Goal: Book appointment/travel/reservation

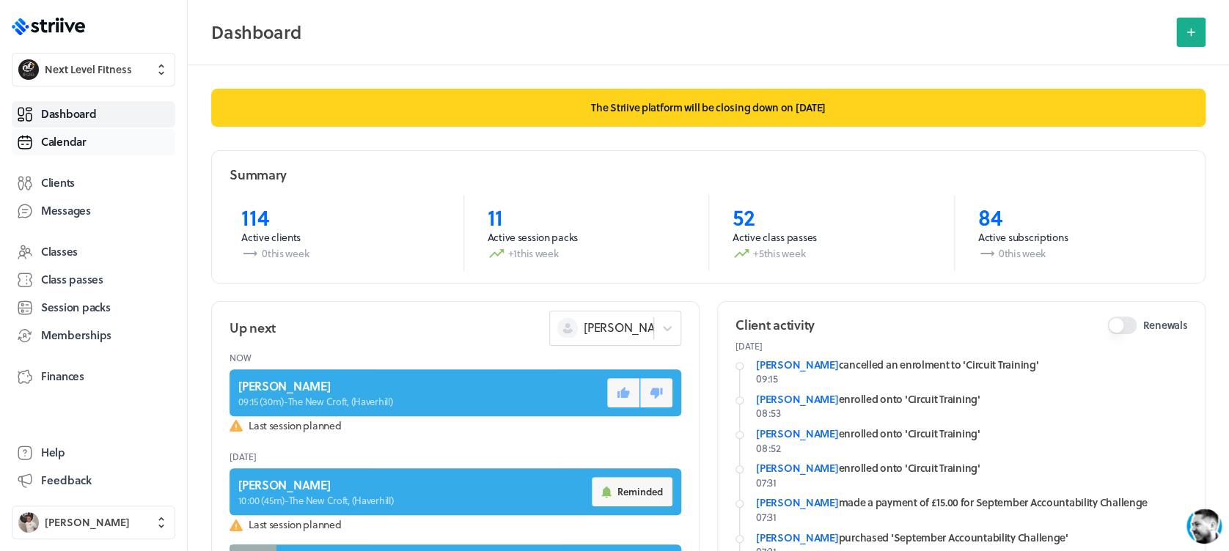
click at [90, 139] on link "Calendar" at bounding box center [93, 142] width 163 height 26
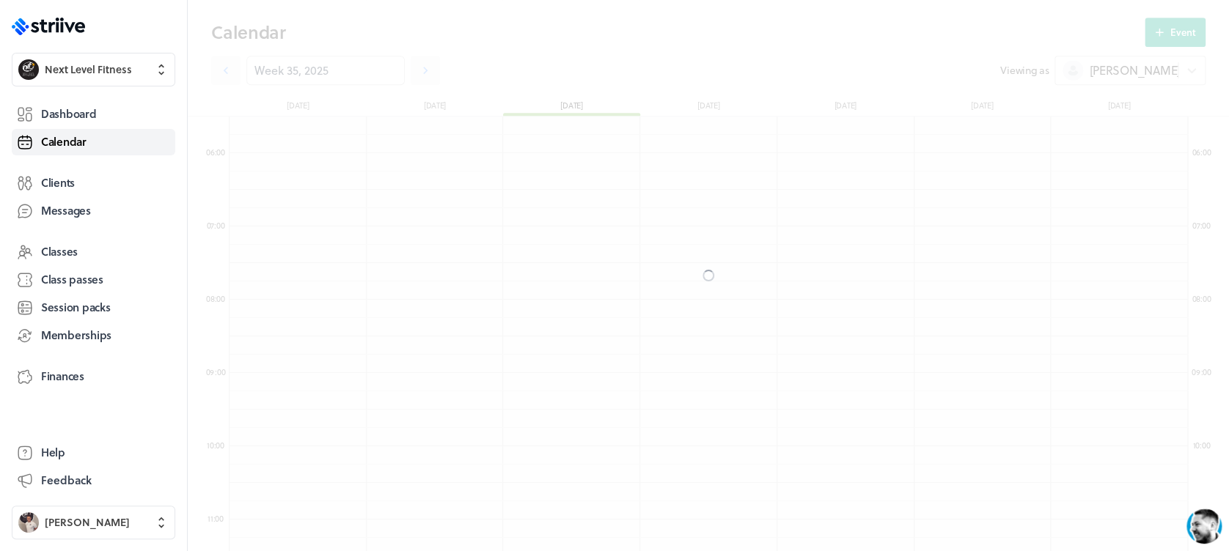
scroll to position [1759, 957]
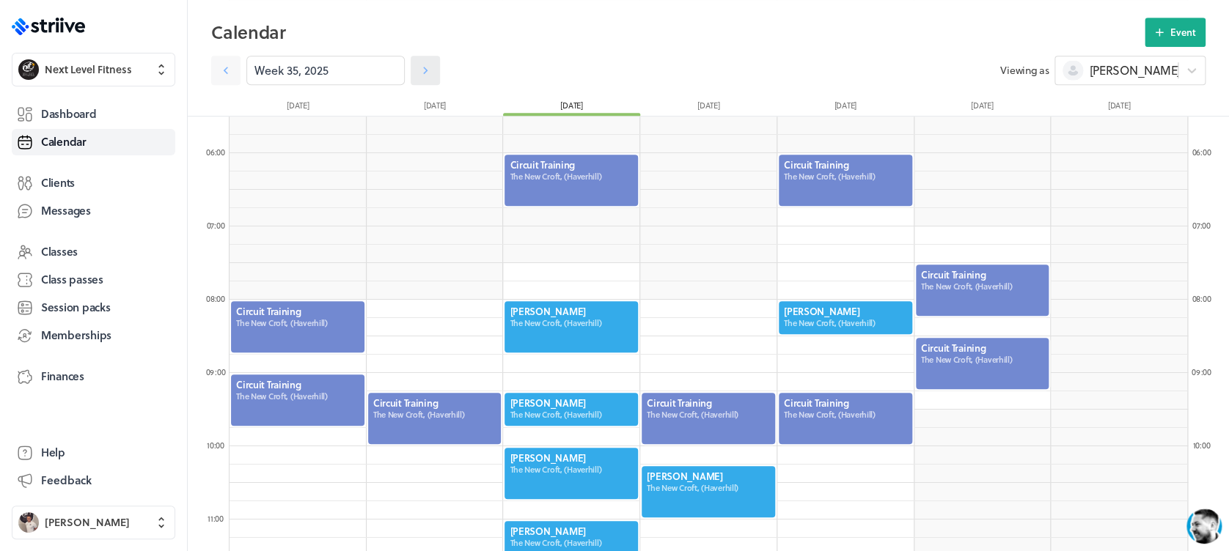
click at [418, 67] on icon at bounding box center [425, 70] width 15 height 15
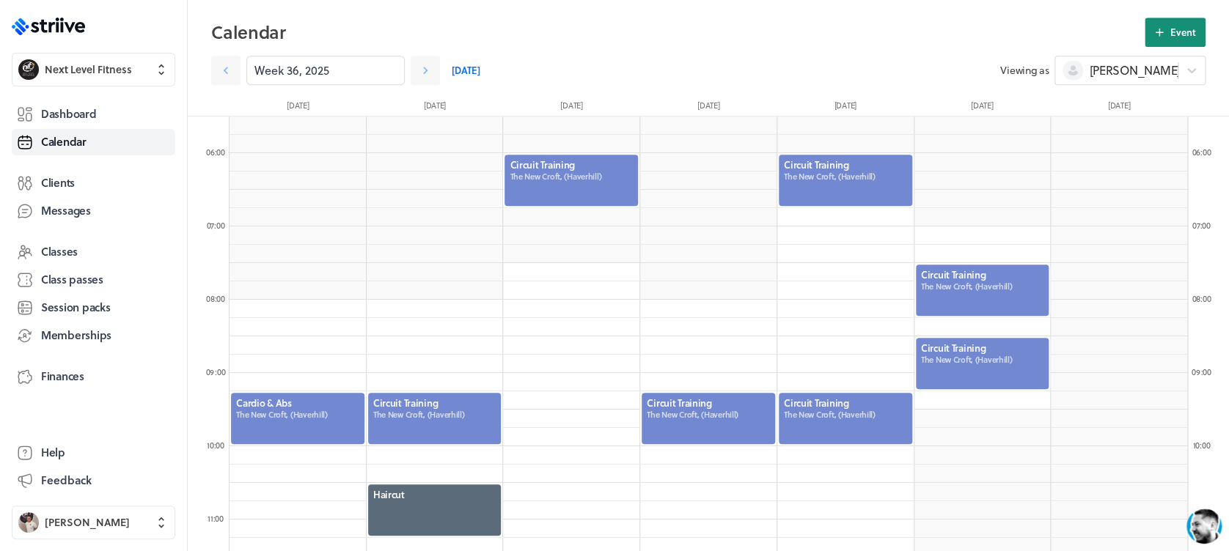
click at [1188, 34] on span "Event" at bounding box center [1183, 32] width 26 height 13
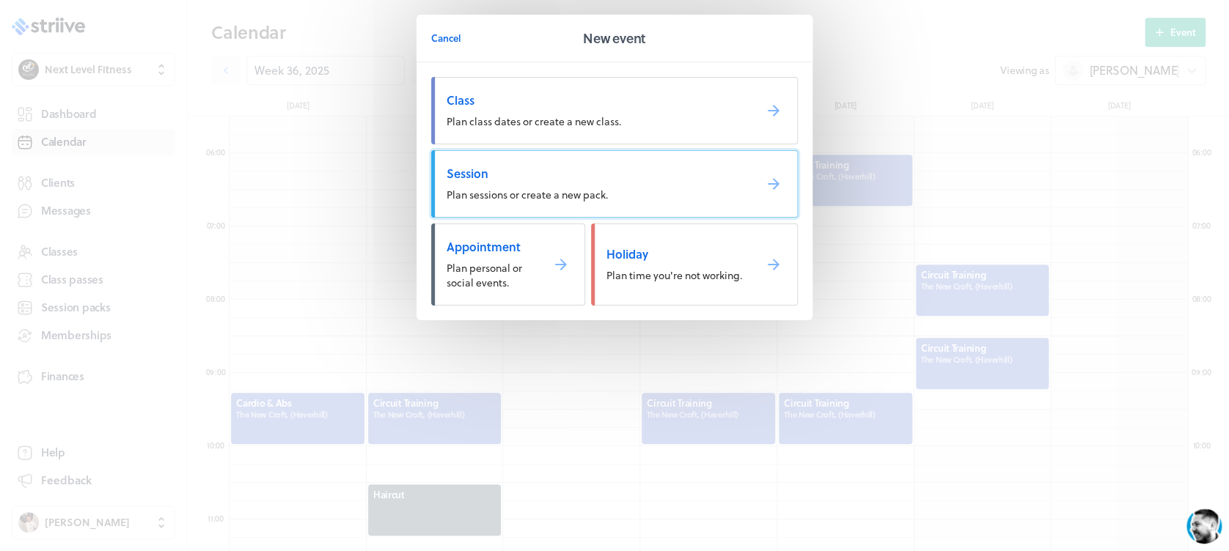
click at [694, 194] on link "Session Plan sessions or create a new pack." at bounding box center [614, 183] width 367 height 67
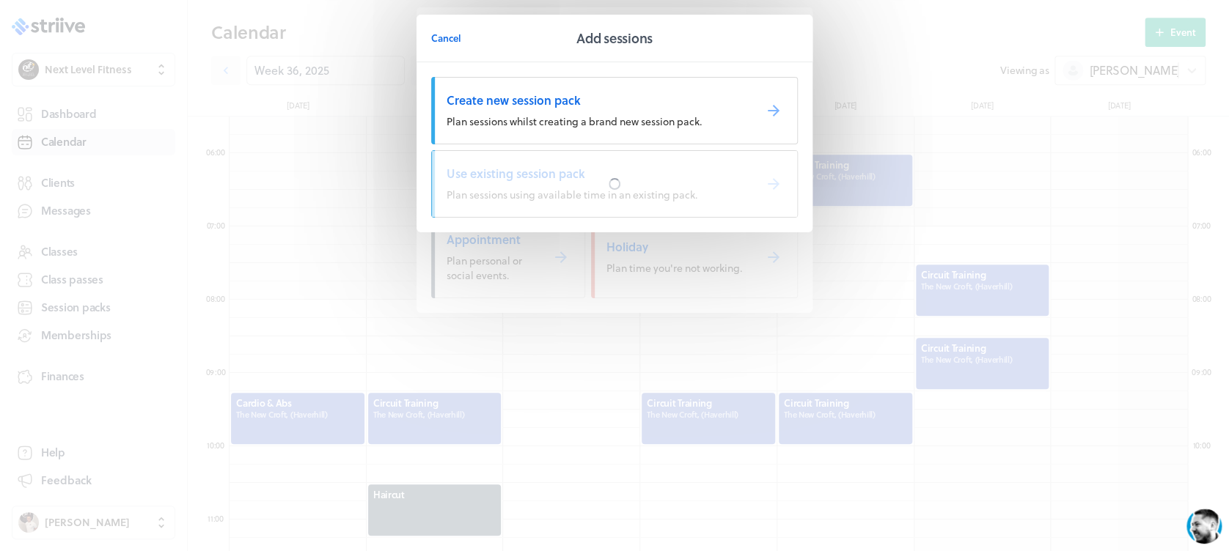
click at [694, 194] on div at bounding box center [614, 184] width 365 height 66
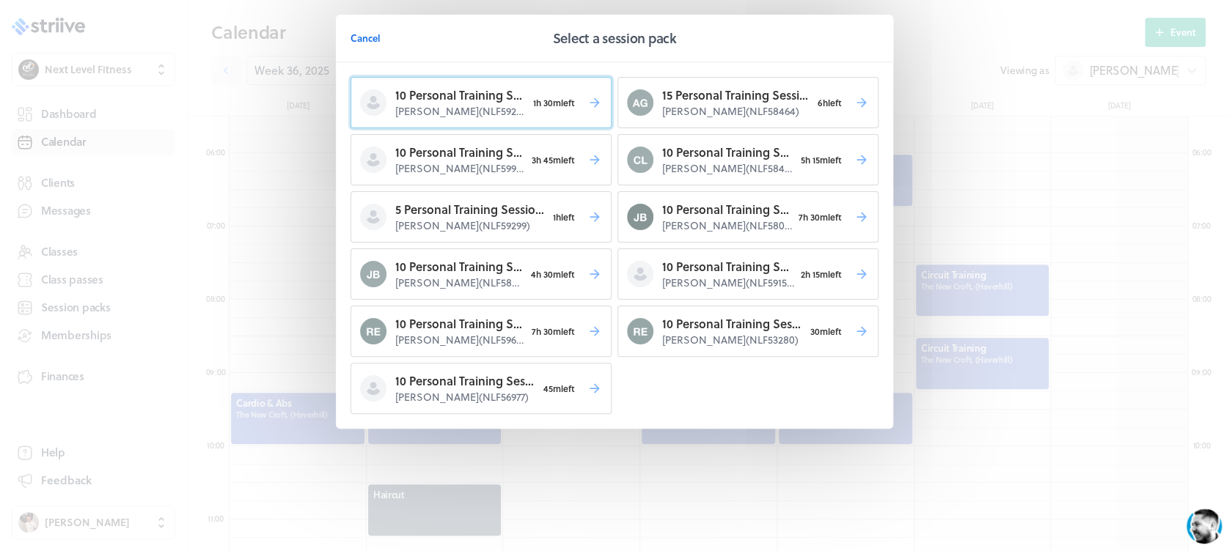
click at [554, 110] on span "1h 30m left" at bounding box center [553, 102] width 55 height 21
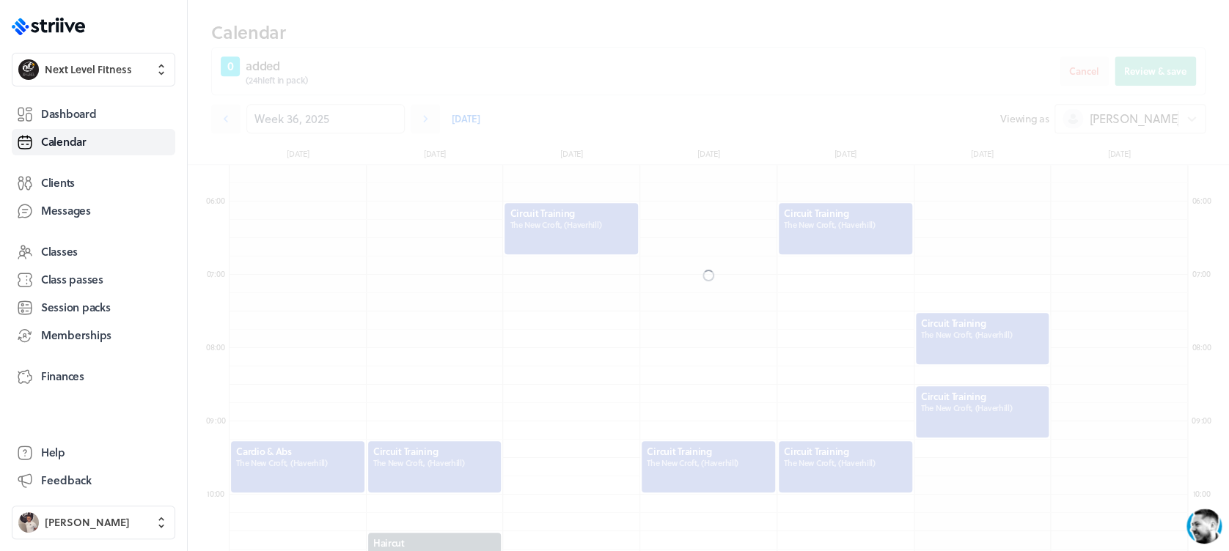
scroll to position [452, 0]
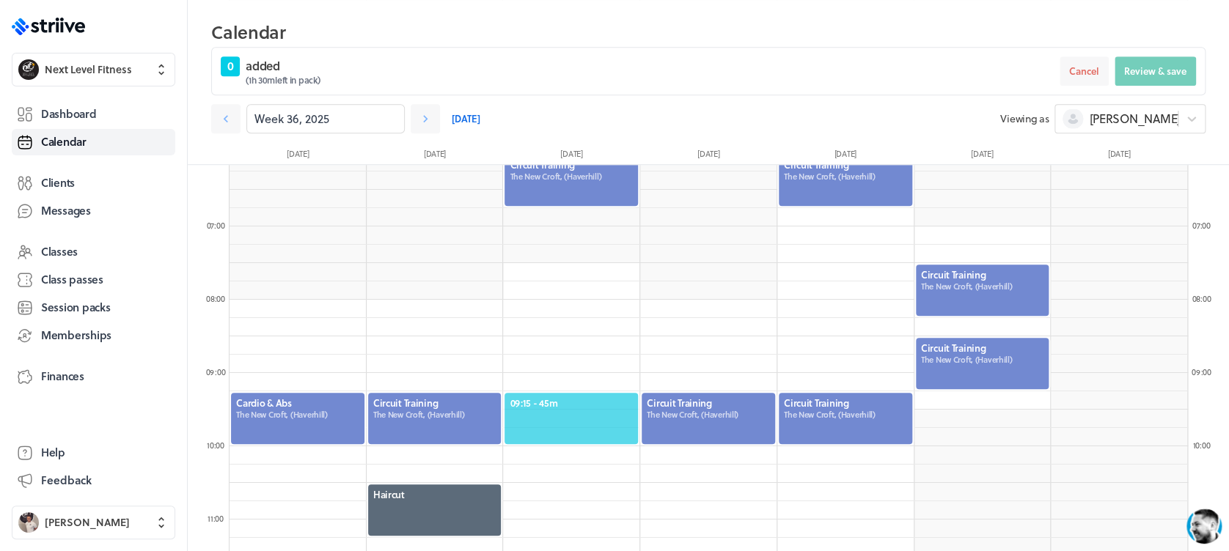
click at [592, 399] on span "09:15 - 45m" at bounding box center [571, 403] width 123 height 13
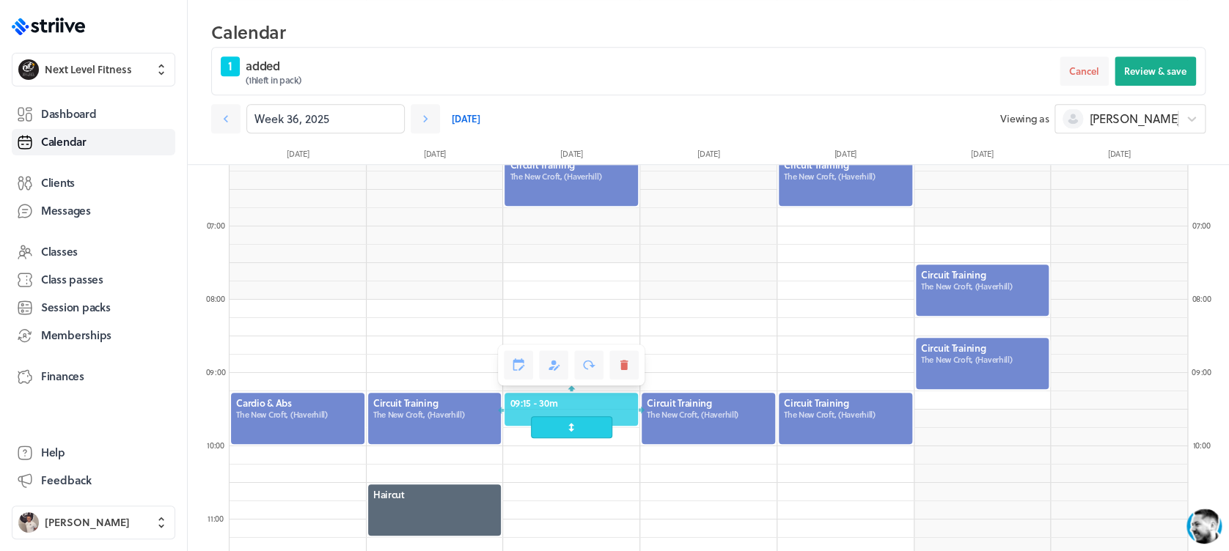
click at [583, 431] on span at bounding box center [571, 427] width 81 height 22
click at [1166, 63] on button "Review & save" at bounding box center [1154, 70] width 81 height 29
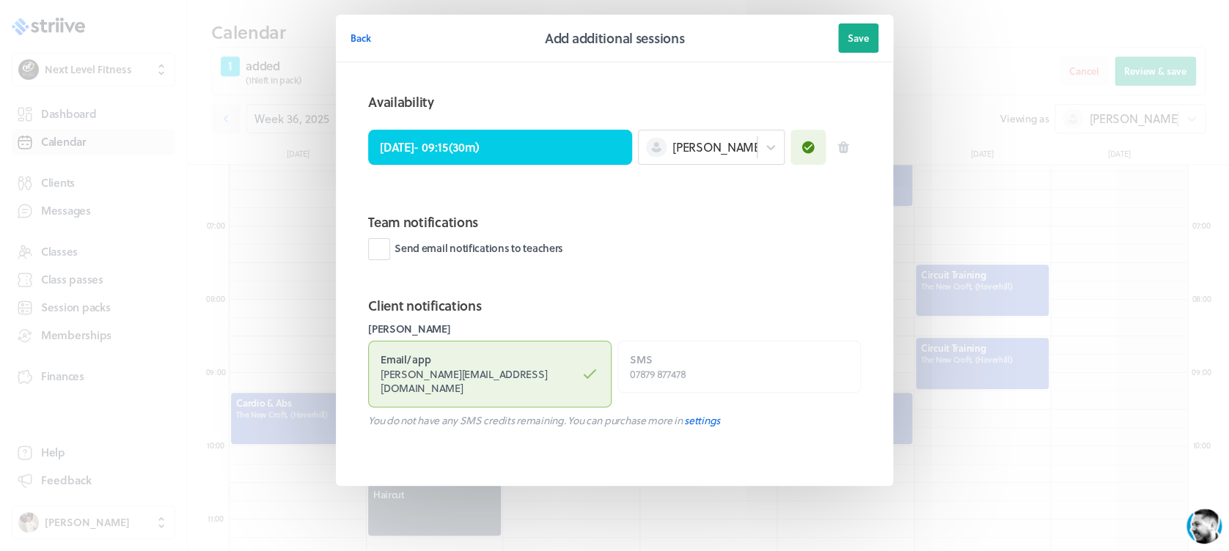
click at [856, 23] on header "Back Add additional sessions Save" at bounding box center [614, 39] width 557 height 48
click at [856, 37] on span "Save" at bounding box center [857, 38] width 21 height 13
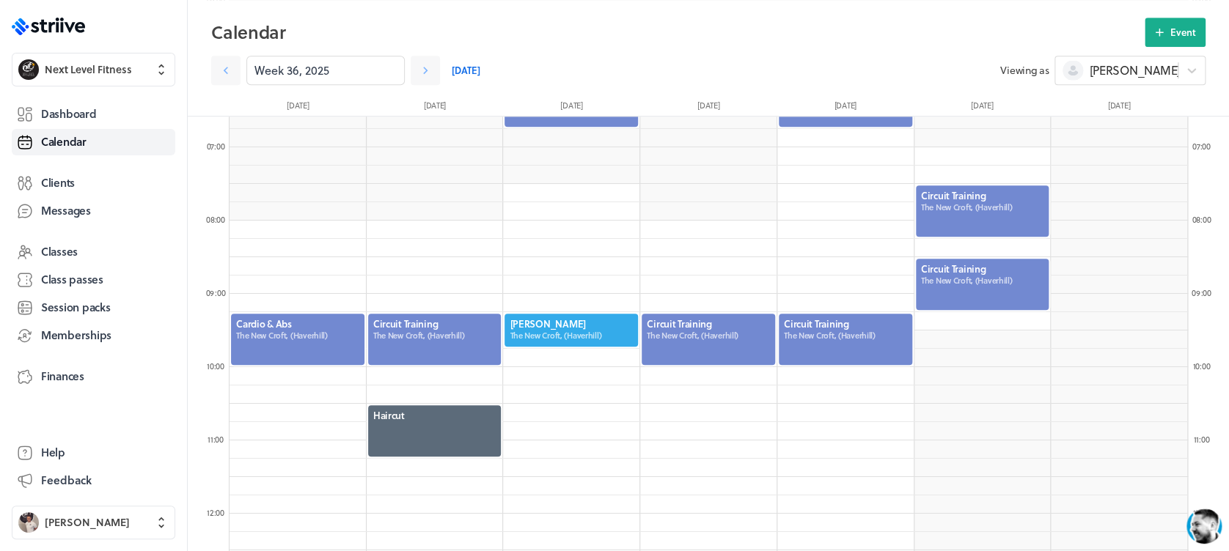
scroll to position [433, 0]
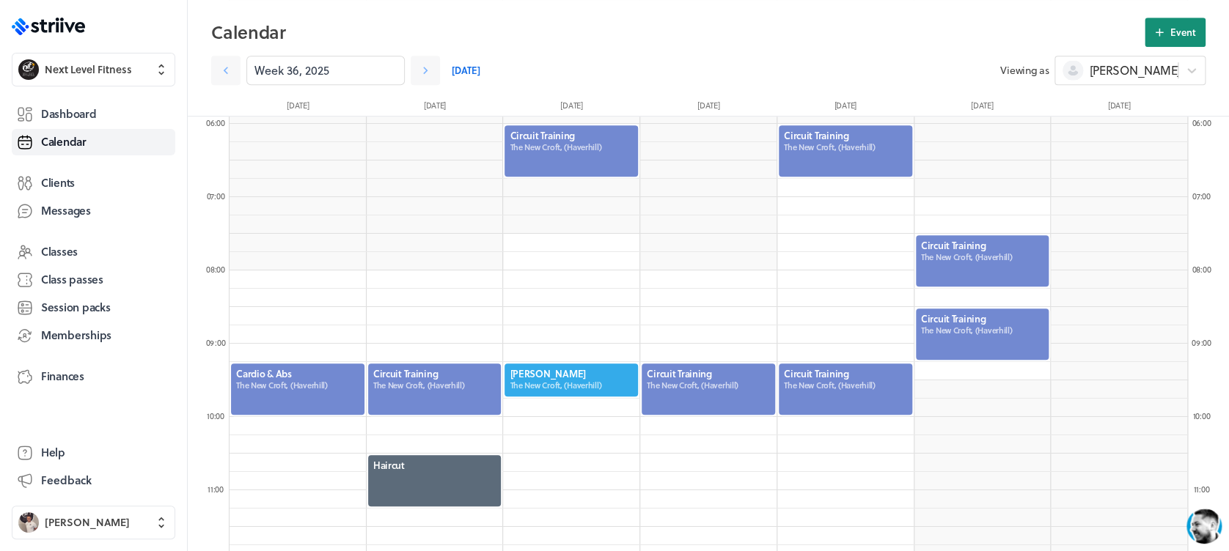
click at [1188, 30] on span "Event" at bounding box center [1183, 32] width 26 height 13
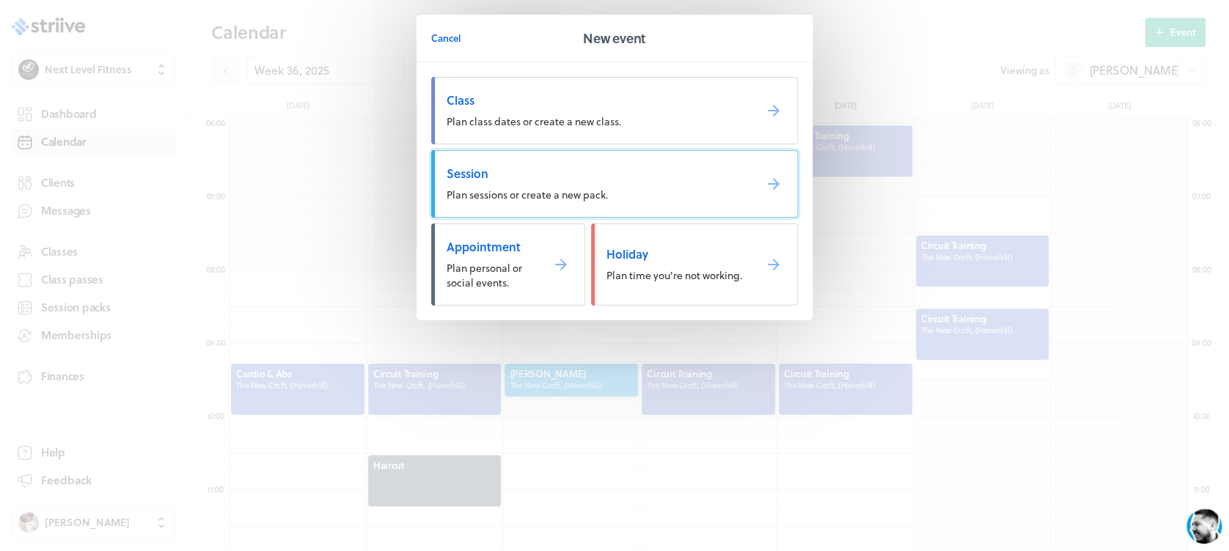
click at [534, 185] on link "Session Plan sessions or create a new pack." at bounding box center [614, 183] width 367 height 67
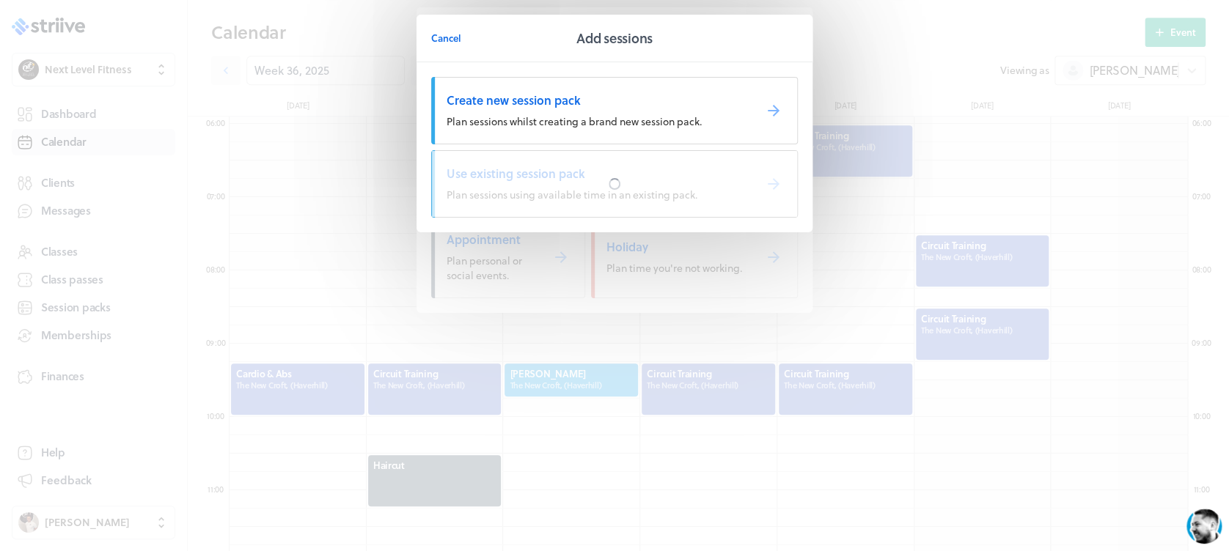
click at [534, 185] on div at bounding box center [614, 184] width 365 height 66
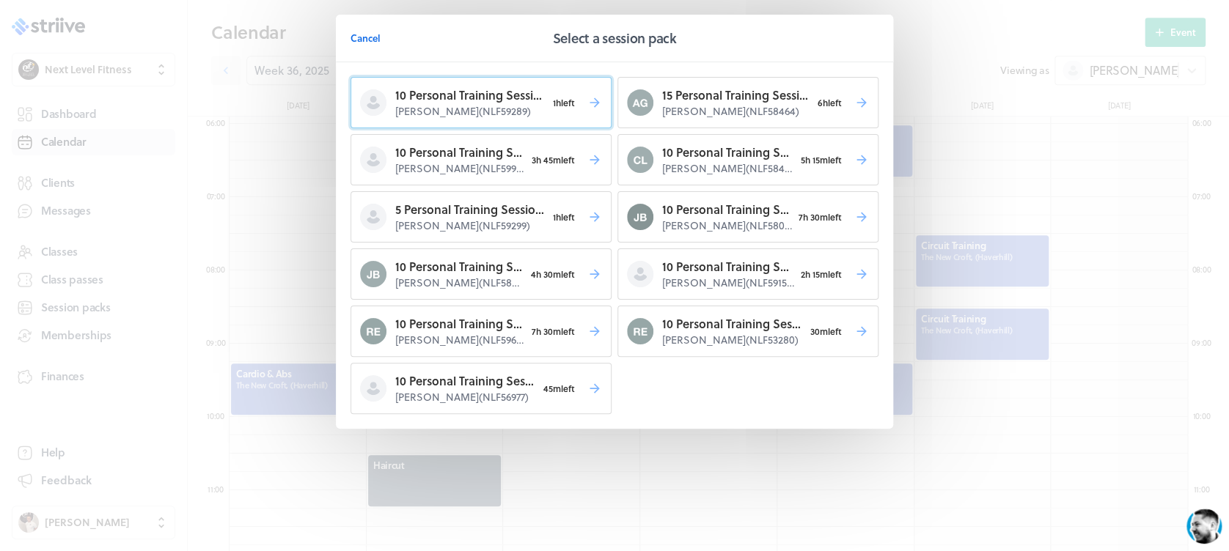
click at [510, 111] on p "[PERSON_NAME] ( NLF59289 )" at bounding box center [470, 111] width 151 height 15
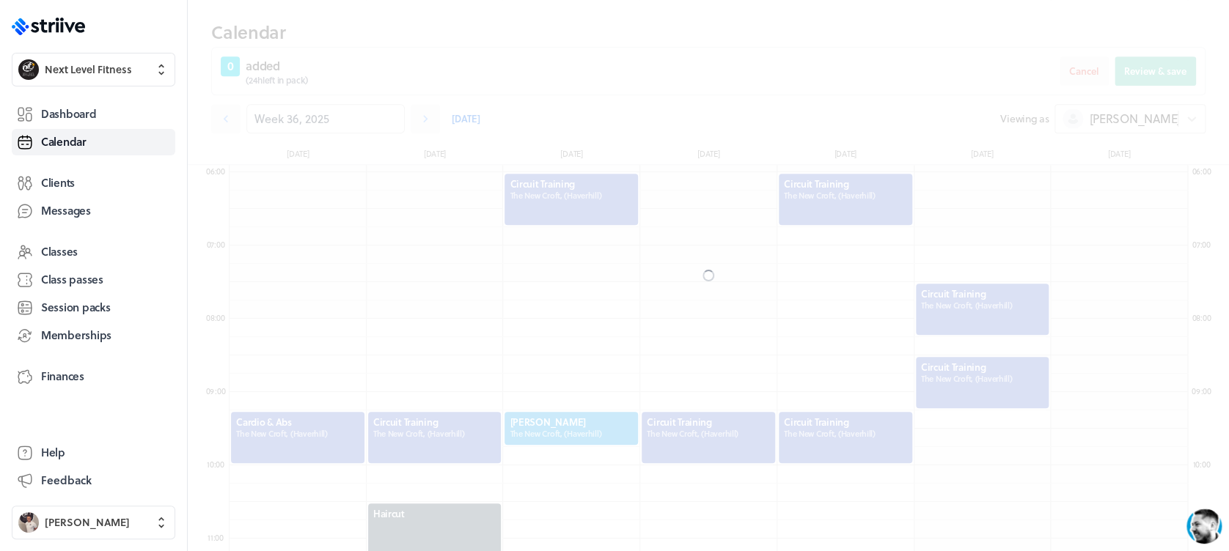
scroll to position [481, 0]
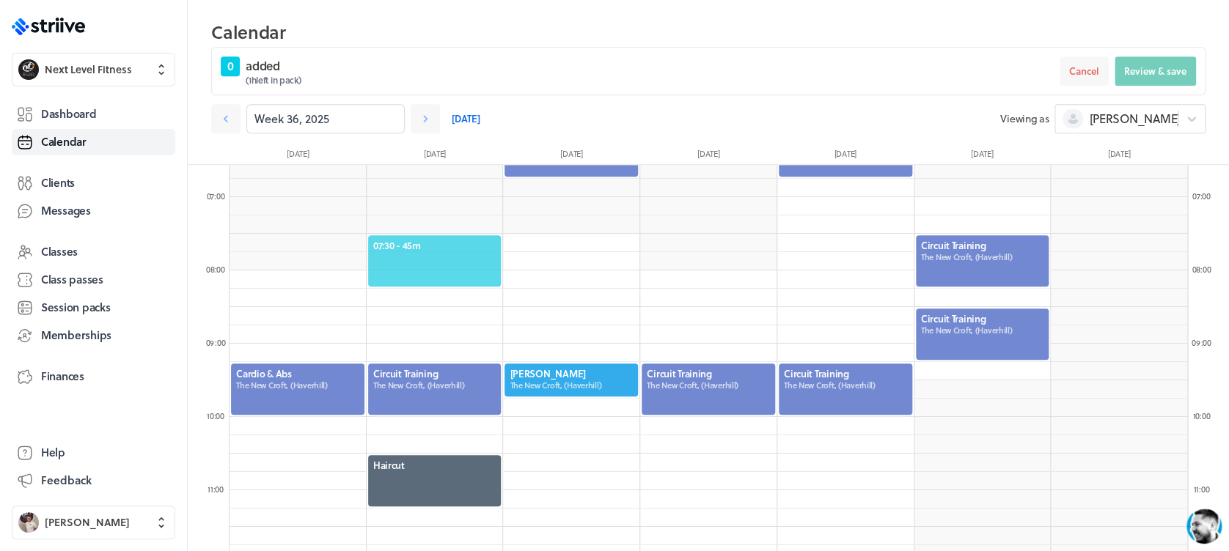
click at [449, 249] on span "07:30 - 45m" at bounding box center [434, 245] width 123 height 13
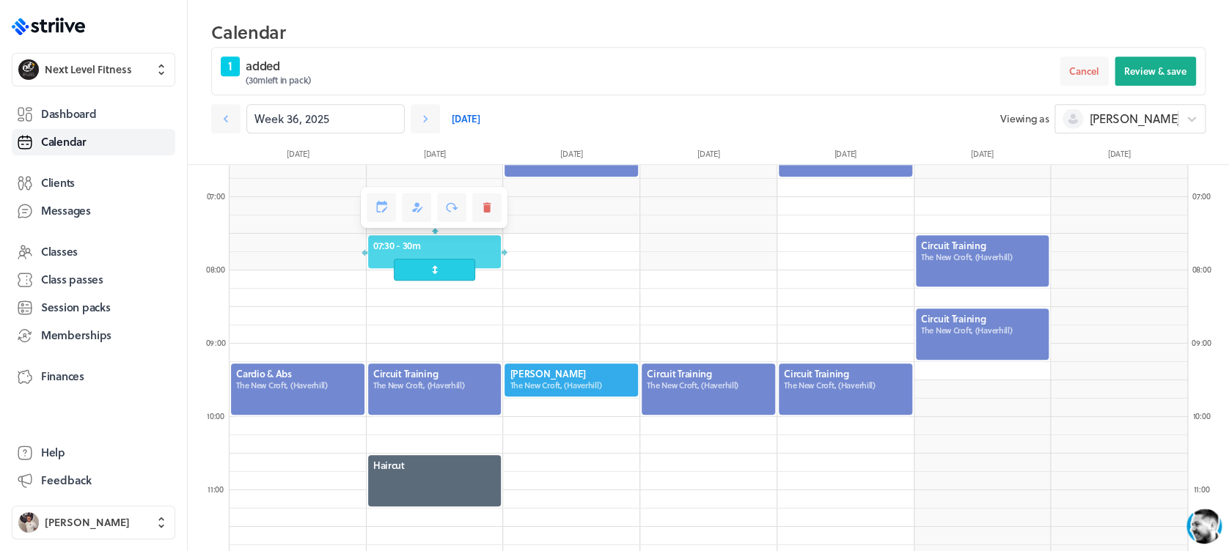
drag, startPoint x: 445, startPoint y: 293, endPoint x: 442, endPoint y: 270, distance: 23.6
click at [442, 270] on span at bounding box center [434, 270] width 81 height 22
click at [1144, 75] on span "Review & save" at bounding box center [1155, 71] width 62 height 13
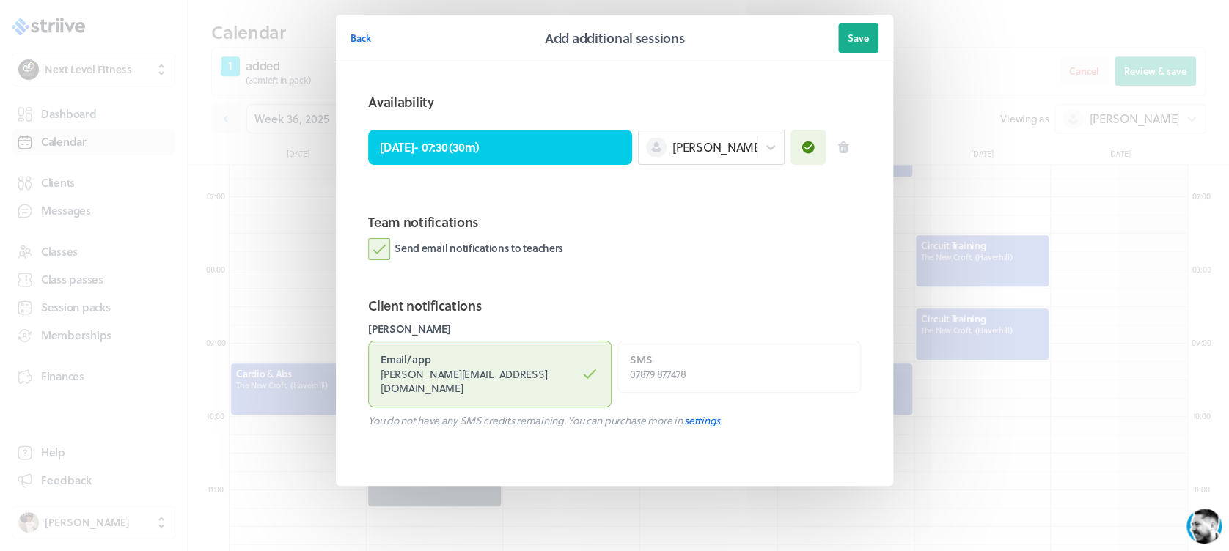
click at [383, 245] on label "Send email notifications to teachers" at bounding box center [465, 249] width 195 height 22
click at [0, 0] on input "Send email notifications to teachers" at bounding box center [0, 0] width 0 height 0
click at [853, 41] on span "Save" at bounding box center [857, 38] width 21 height 13
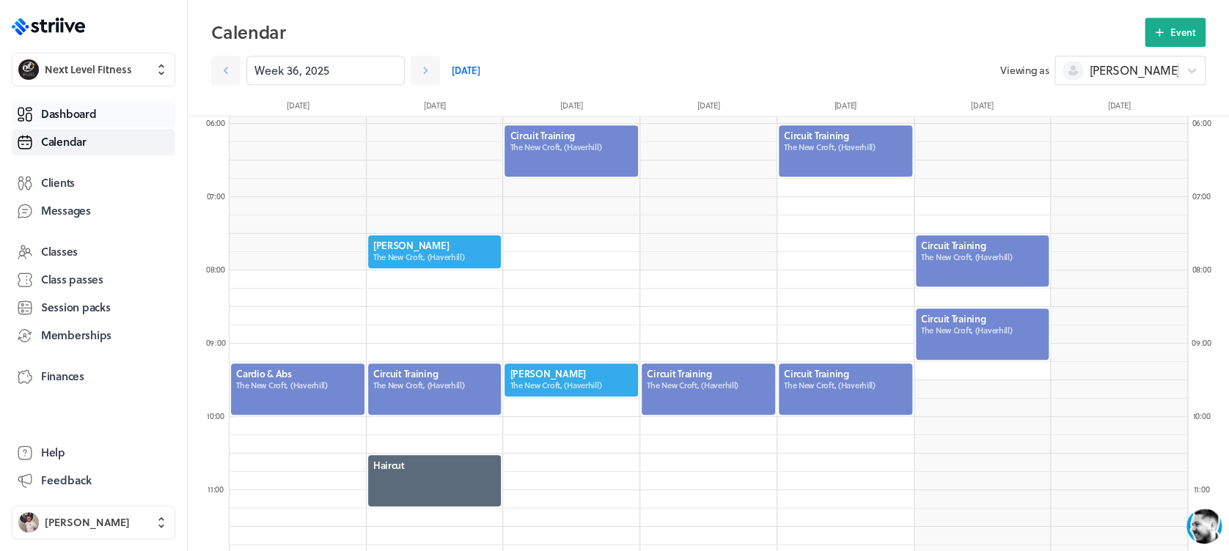
click at [80, 108] on span "Dashboard" at bounding box center [68, 113] width 55 height 15
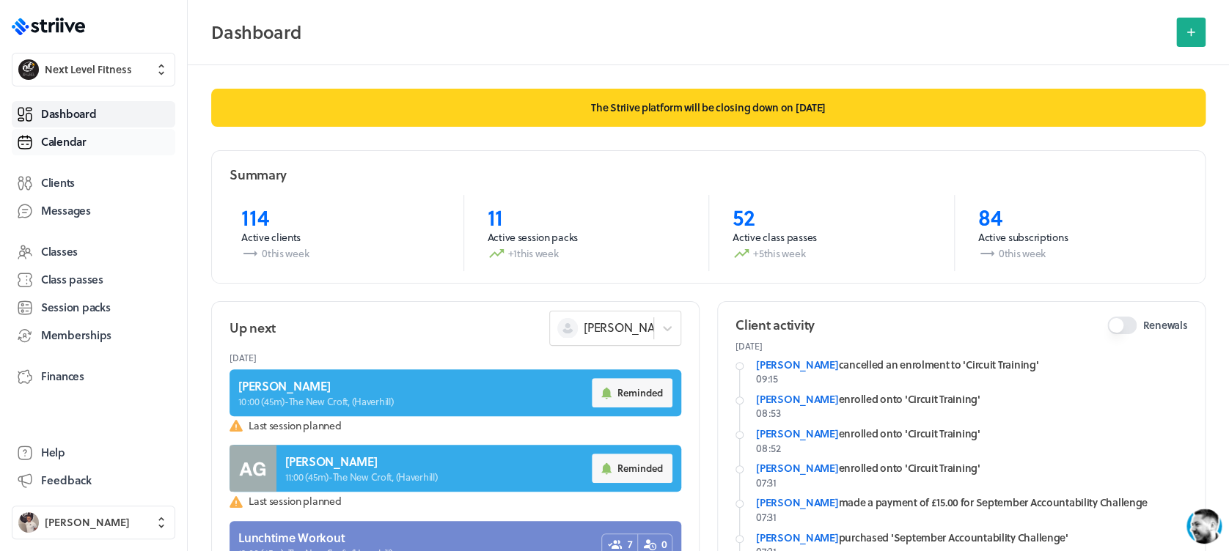
click at [70, 148] on span "Calendar" at bounding box center [63, 141] width 45 height 15
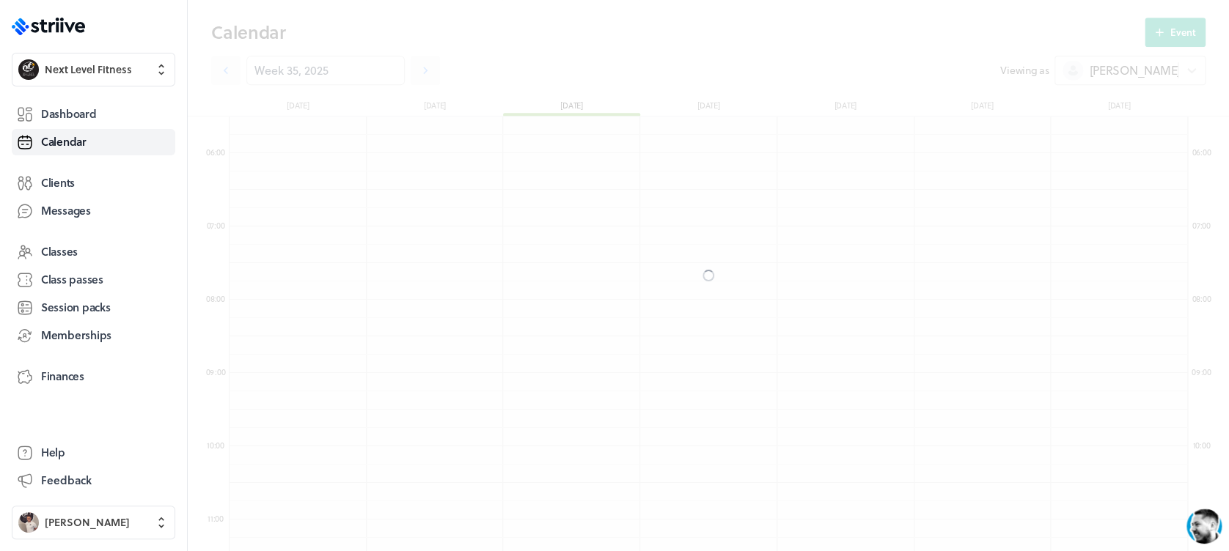
scroll to position [1759, 957]
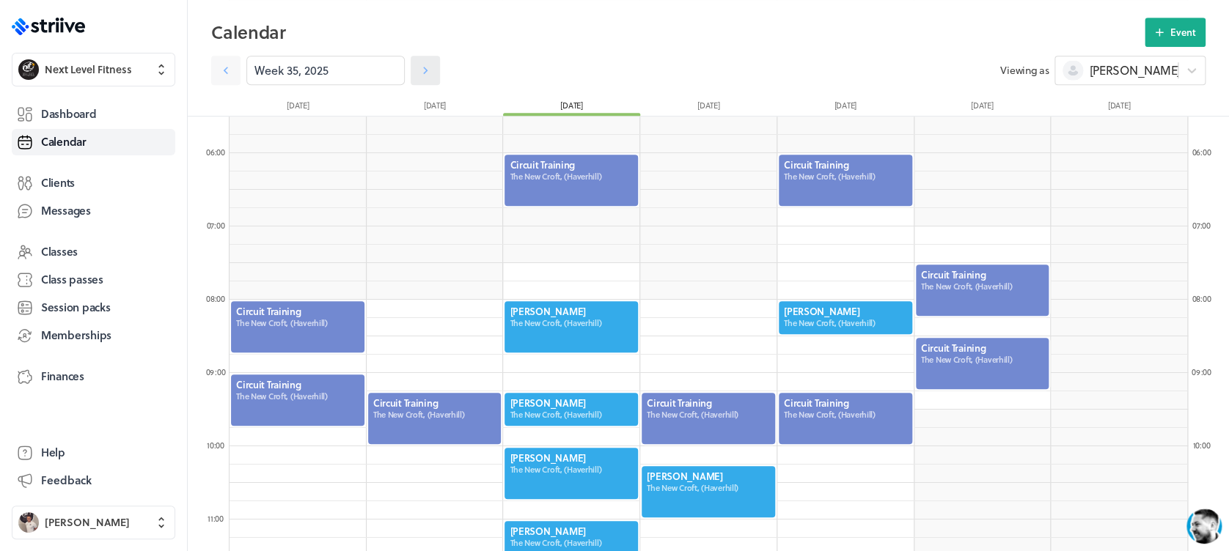
click at [418, 68] on icon at bounding box center [425, 70] width 15 height 15
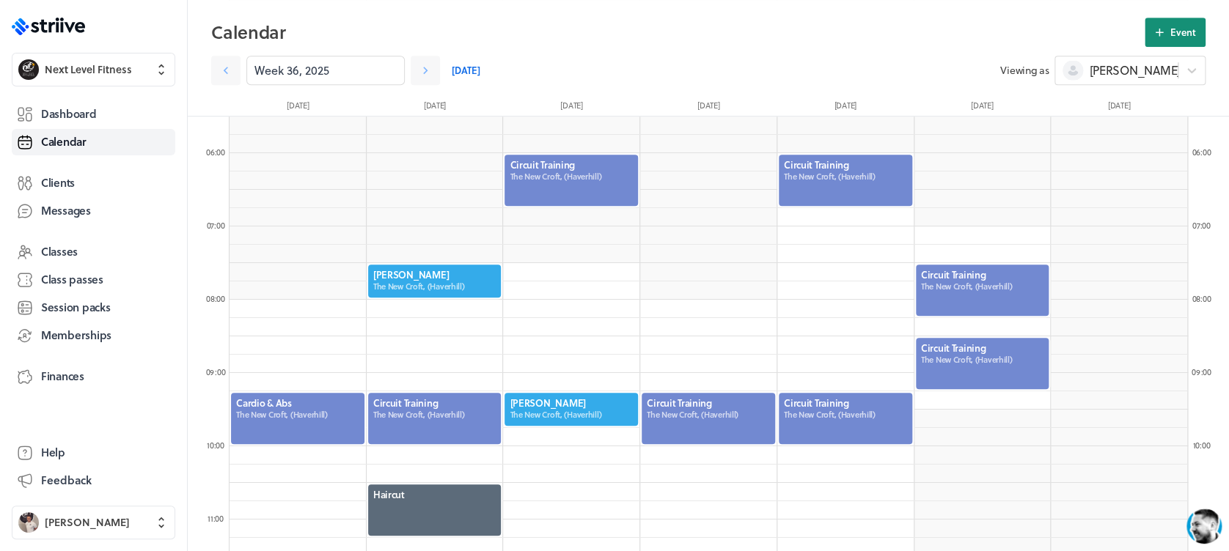
click at [1199, 23] on button "Event" at bounding box center [1174, 32] width 61 height 29
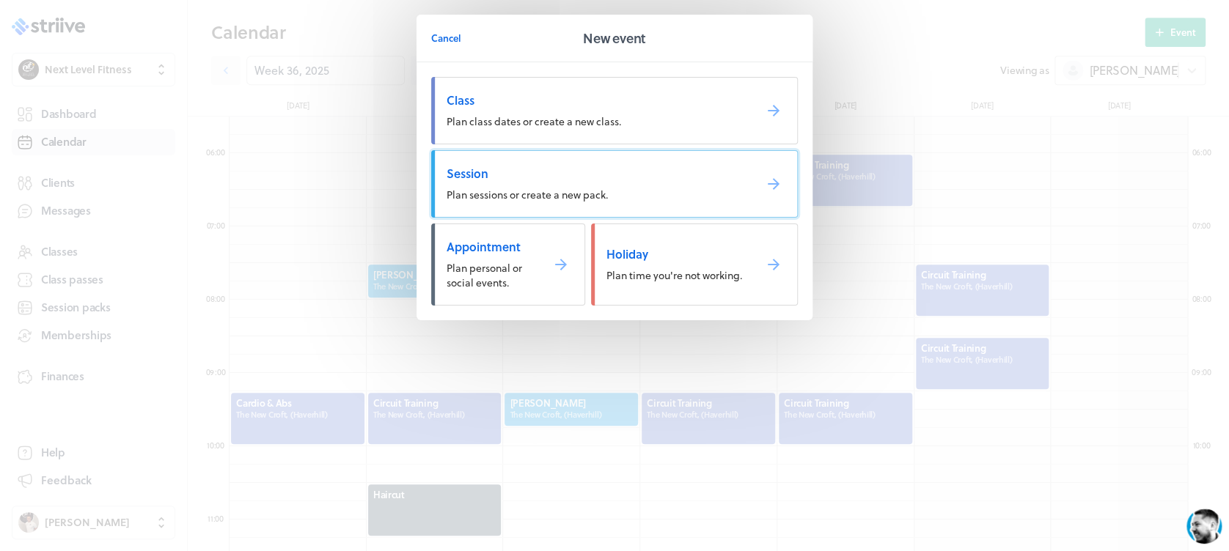
click at [518, 154] on link "Session Plan sessions or create a new pack." at bounding box center [614, 183] width 367 height 67
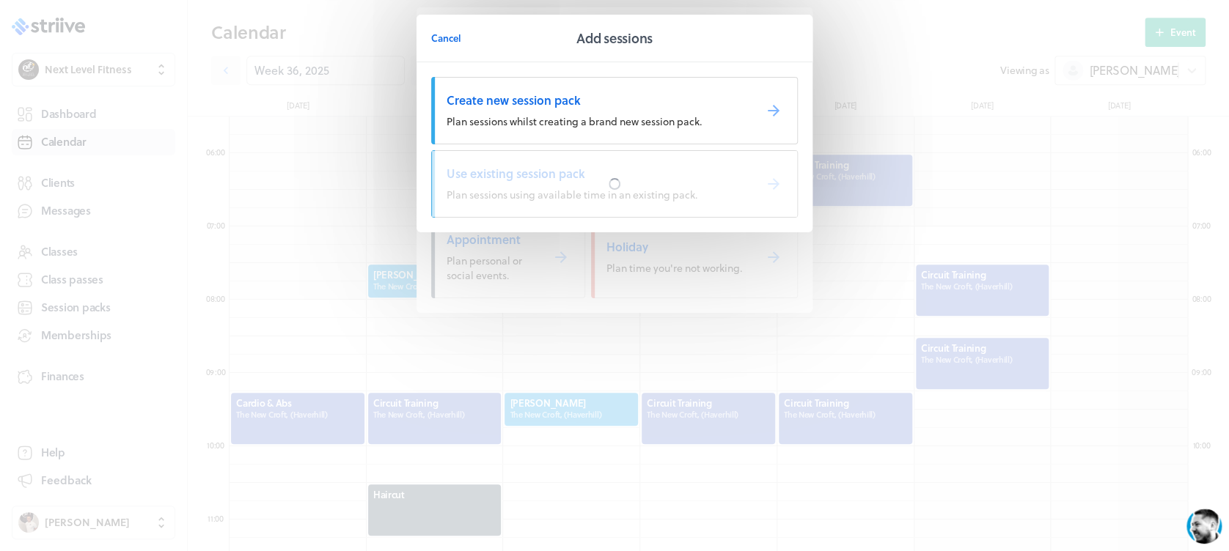
click at [518, 154] on div at bounding box center [614, 184] width 365 height 66
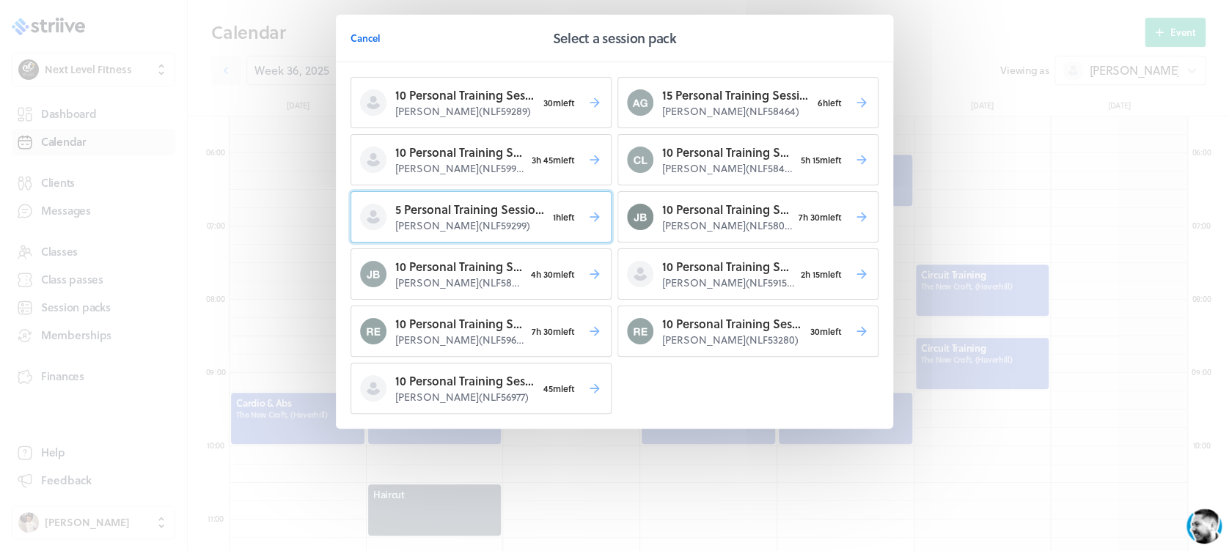
click at [562, 208] on span "1h left" at bounding box center [563, 217] width 35 height 21
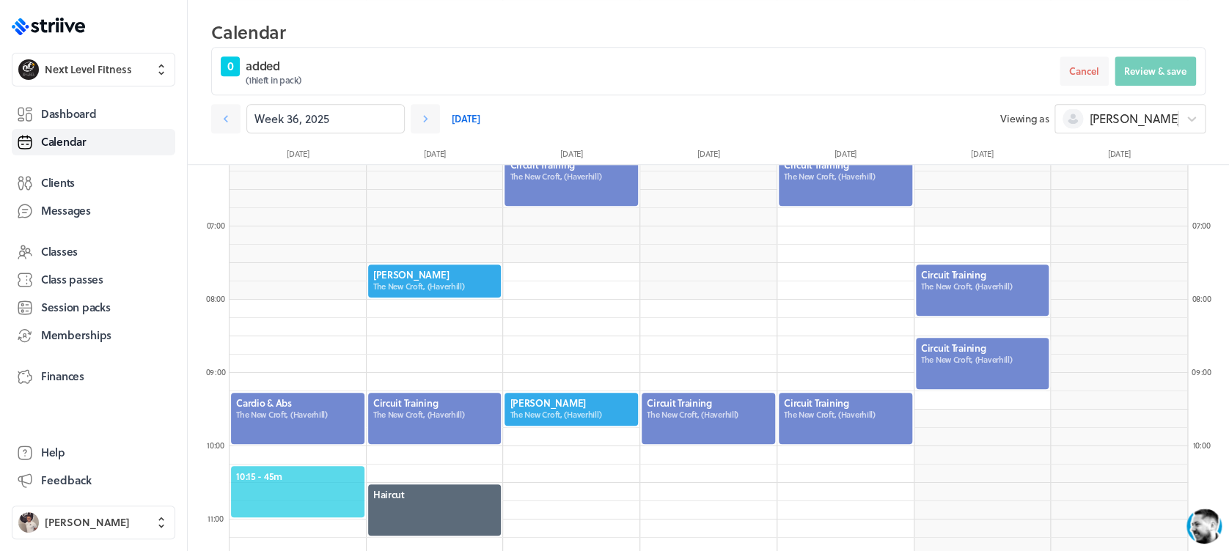
click at [280, 474] on span "10:15 - 45m" at bounding box center [297, 476] width 123 height 13
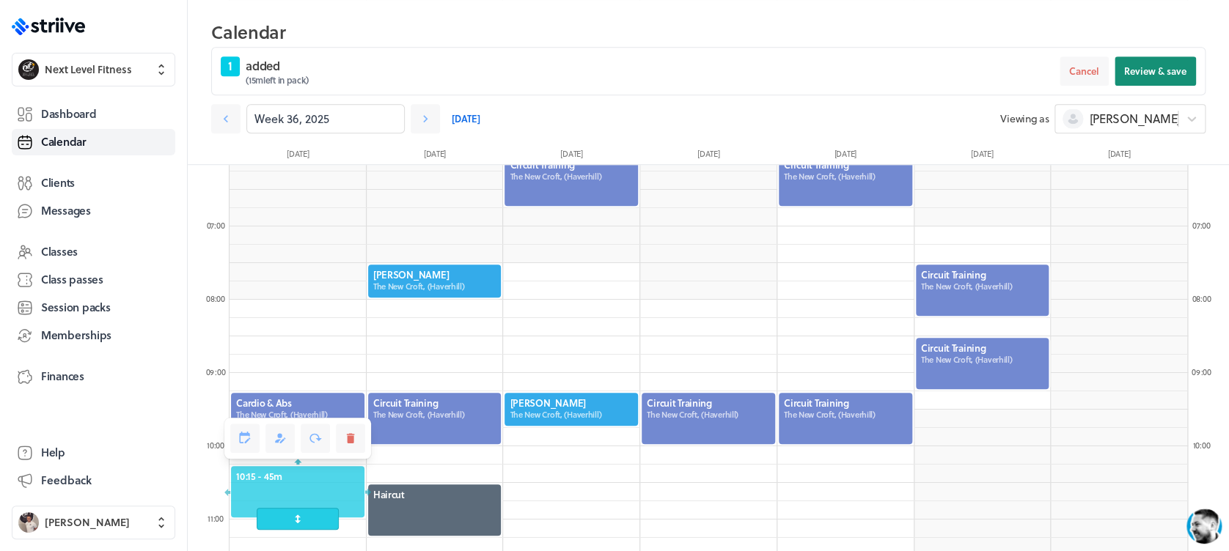
click at [1174, 56] on button "Review & save" at bounding box center [1154, 70] width 81 height 29
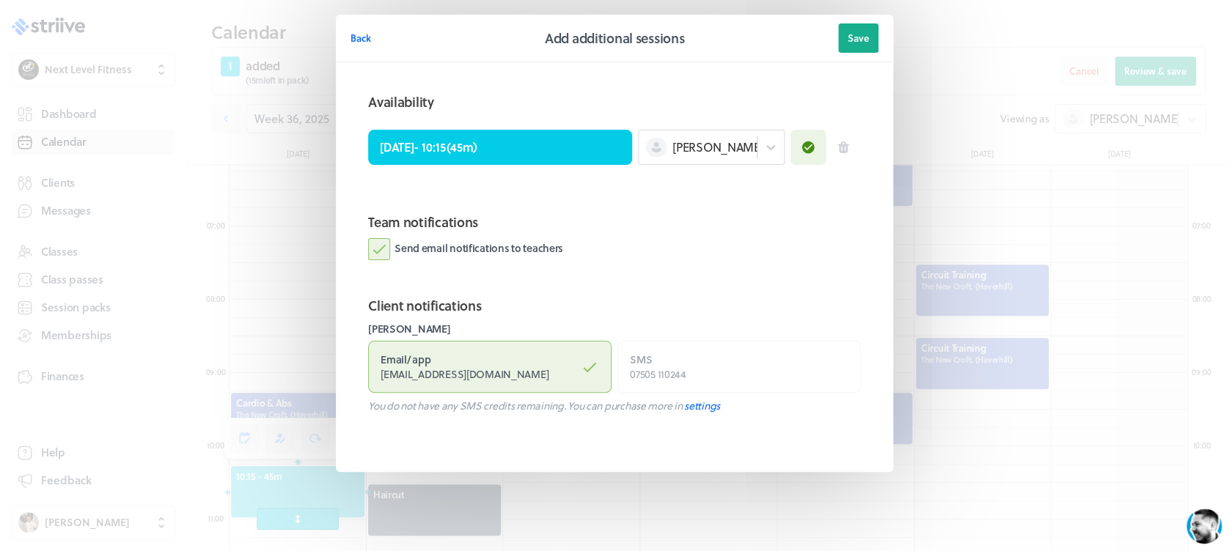
click at [380, 245] on label "Send email notifications to teachers" at bounding box center [465, 249] width 195 height 22
click at [0, 0] on input "Send email notifications to teachers" at bounding box center [0, 0] width 0 height 0
click at [867, 32] on button "Save" at bounding box center [858, 37] width 40 height 29
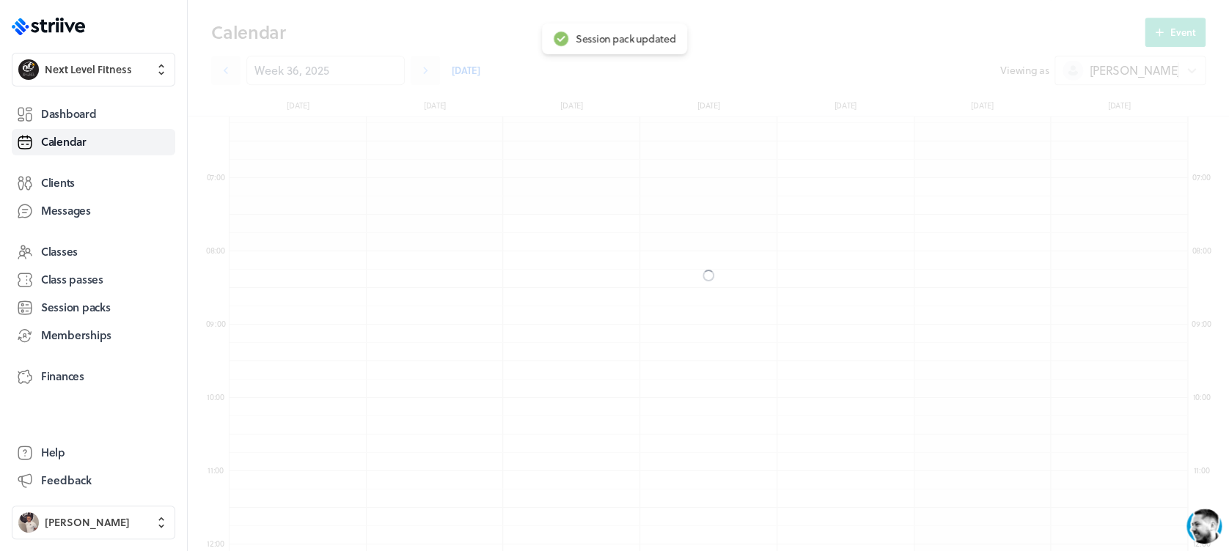
scroll to position [403, 0]
